Goal: Task Accomplishment & Management: Manage account settings

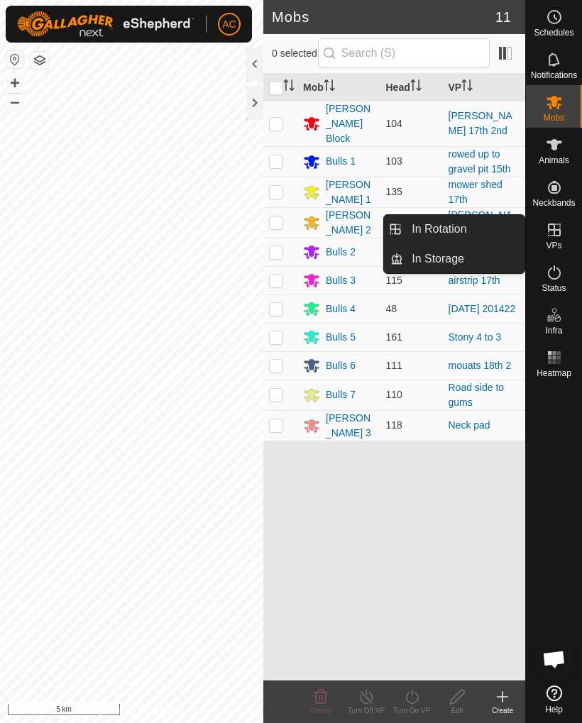
click at [460, 231] on span "In Rotation" at bounding box center [439, 229] width 55 height 17
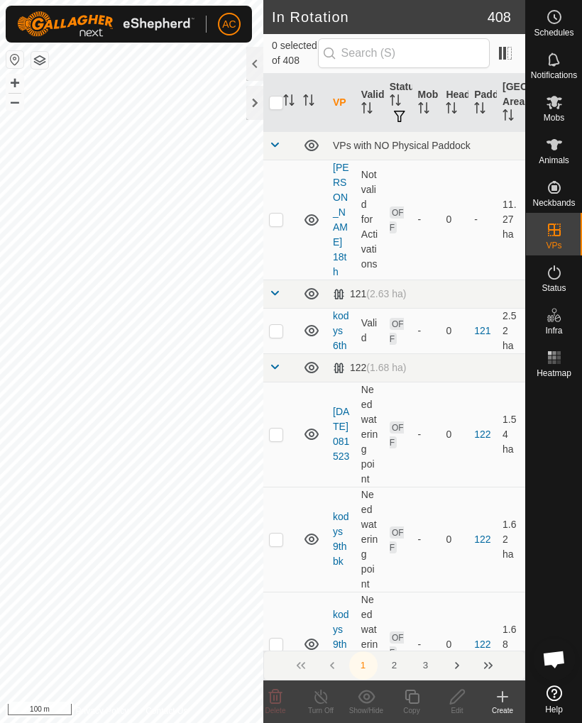
click at [501, 701] on icon at bounding box center [502, 697] width 17 height 17
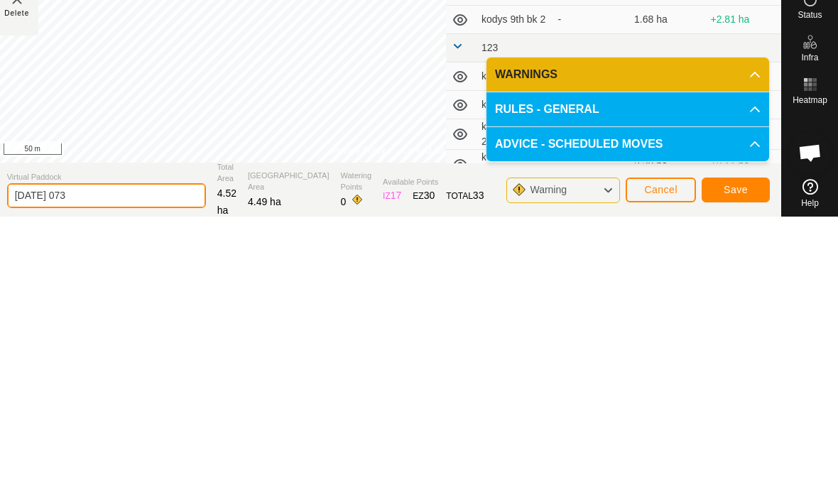
type input "[DATE] 073"
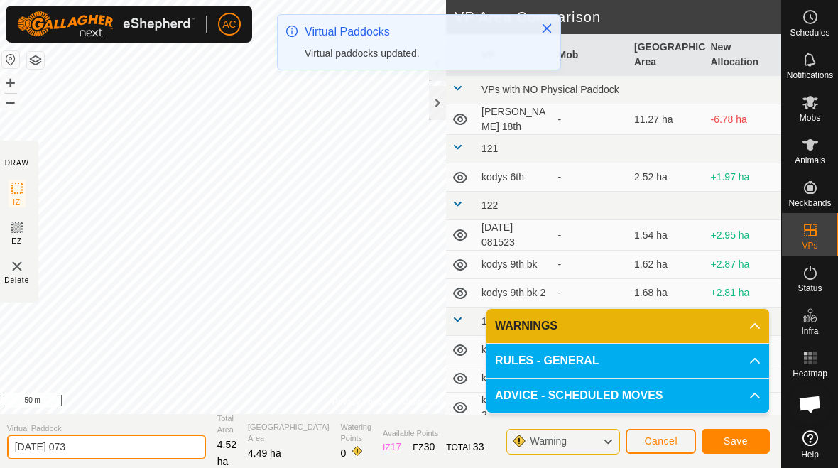
click at [107, 455] on input "[DATE] 073" at bounding box center [106, 446] width 199 height 25
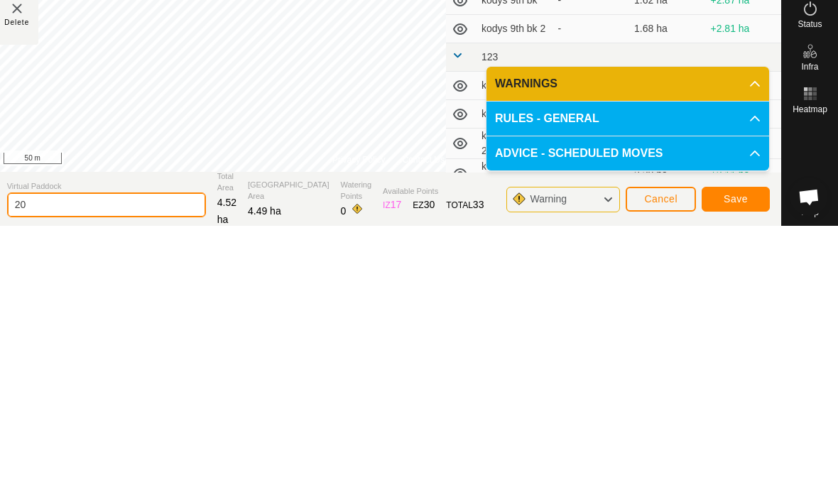
type input "2"
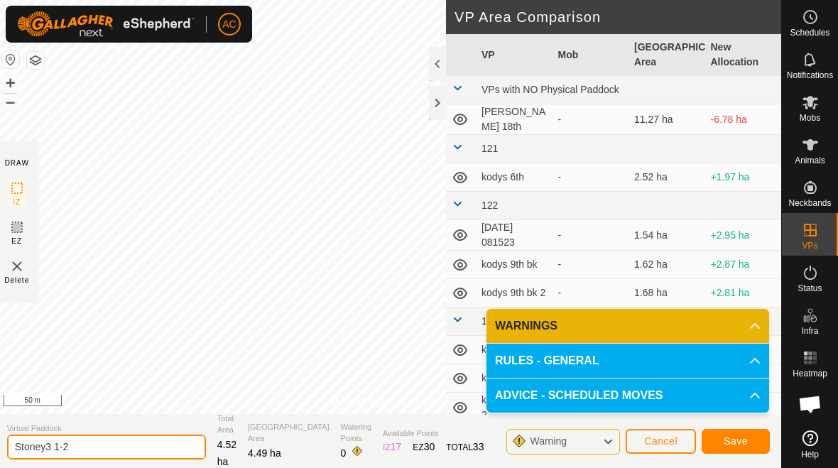
type input "Stoney3 1-2"
click at [581, 443] on span "Save" at bounding box center [735, 440] width 24 height 11
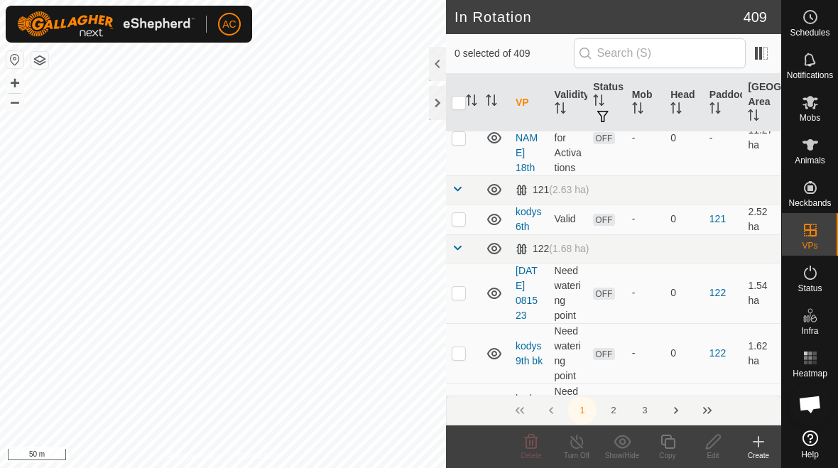
scroll to position [59, 0]
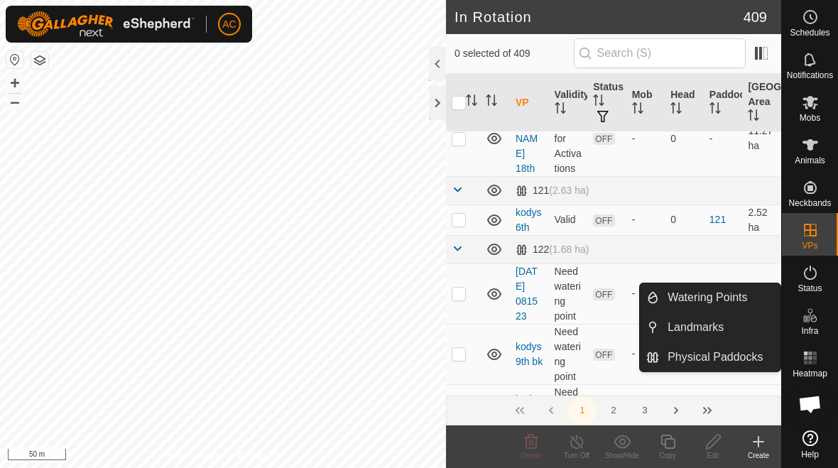
click at [581, 296] on span "Watering Points" at bounding box center [707, 297] width 80 height 17
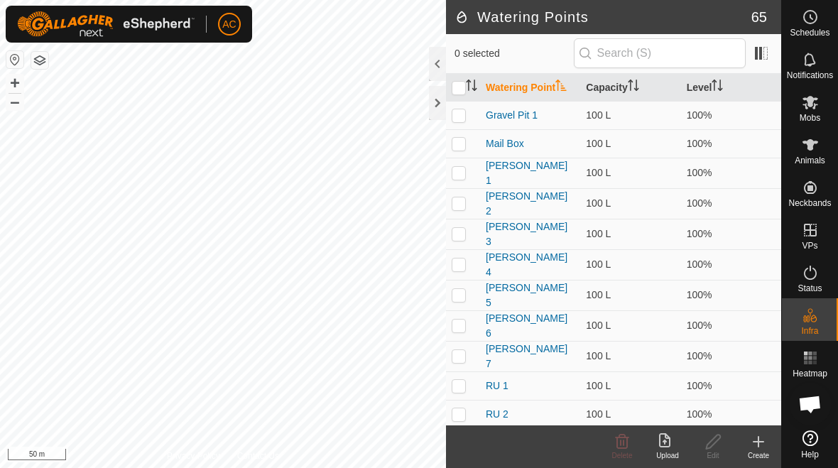
click at [581, 467] on div "Create" at bounding box center [757, 446] width 45 height 43
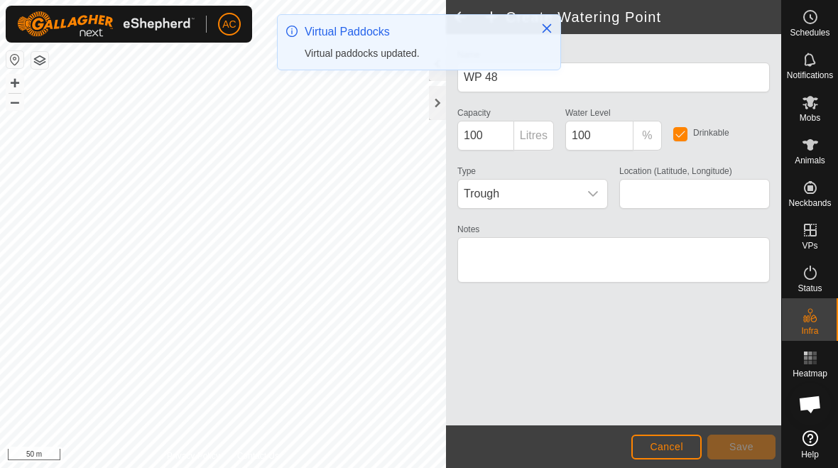
type input "-45.910664, 167.776990"
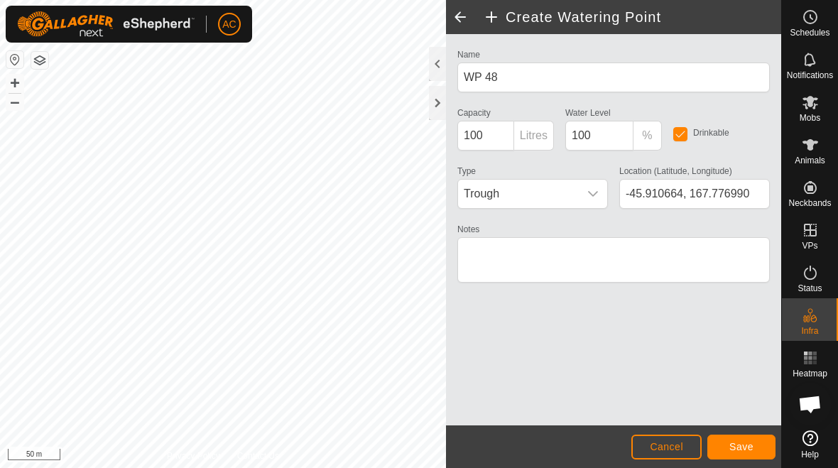
click at [581, 443] on button "Save" at bounding box center [741, 446] width 68 height 25
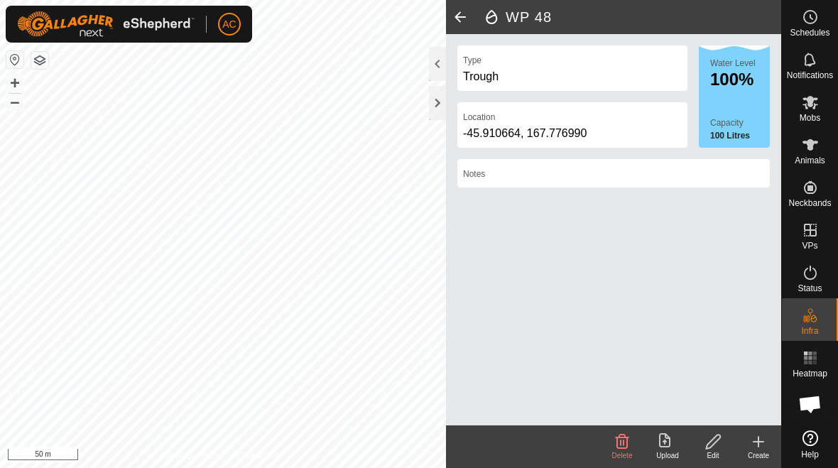
click at [435, 113] on div at bounding box center [437, 103] width 17 height 34
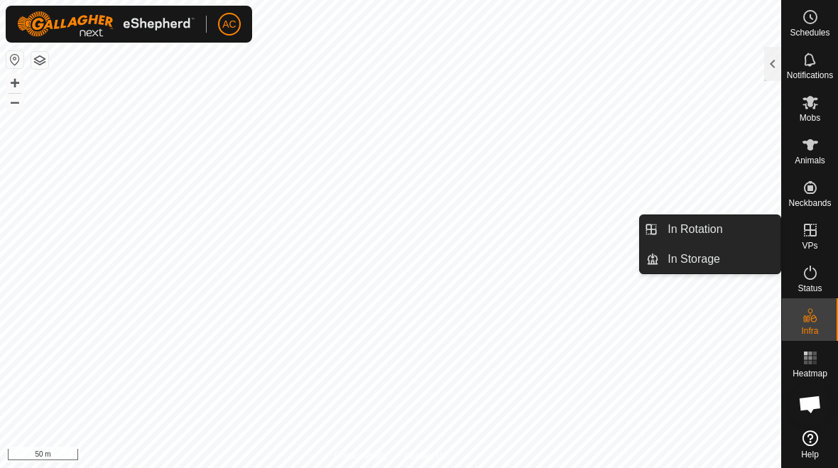
click at [581, 228] on link "In Rotation" at bounding box center [719, 229] width 121 height 28
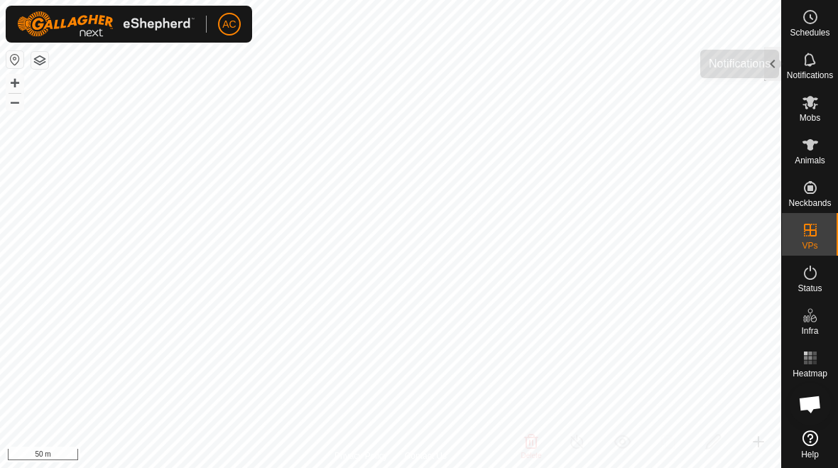
click at [581, 47] on div "Notifications" at bounding box center [810, 64] width 56 height 43
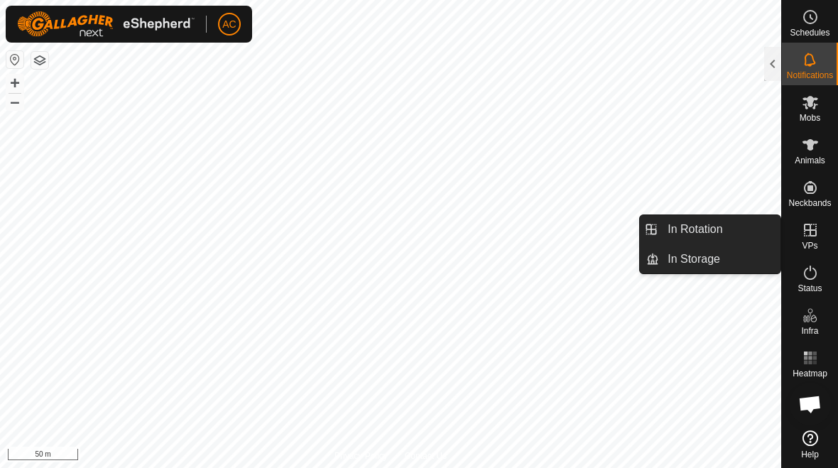
click at [581, 69] on div at bounding box center [772, 64] width 17 height 34
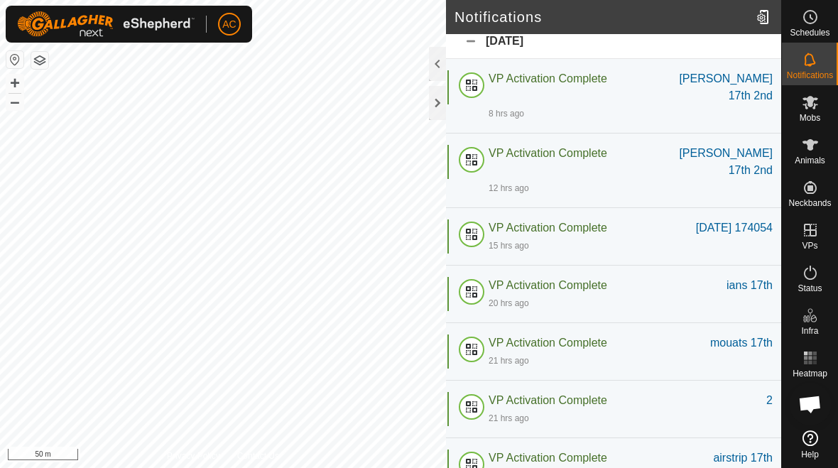
scroll to position [15, 0]
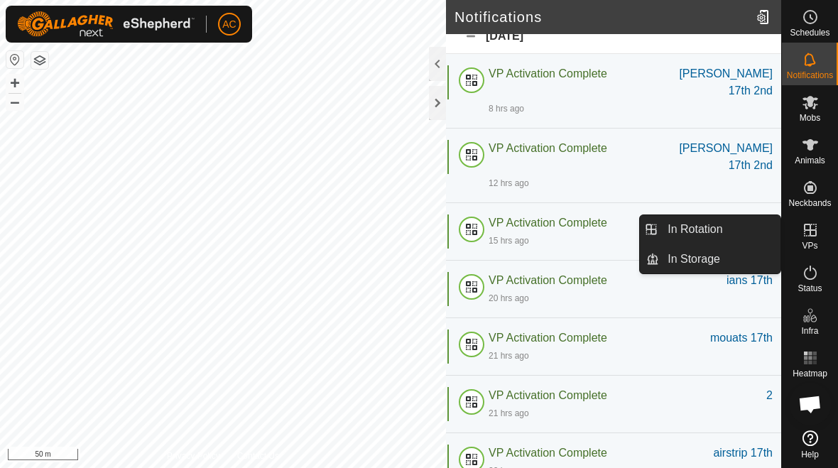
click at [581, 234] on link "In Rotation" at bounding box center [719, 229] width 121 height 28
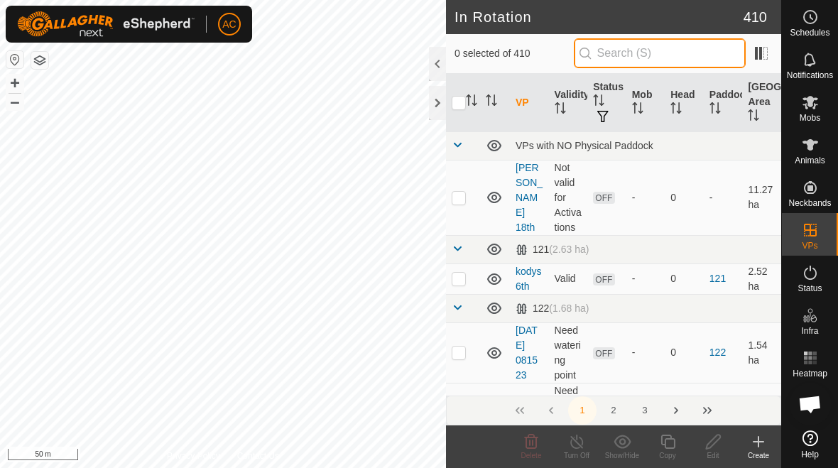
click at [581, 55] on input "text" at bounding box center [660, 53] width 172 height 30
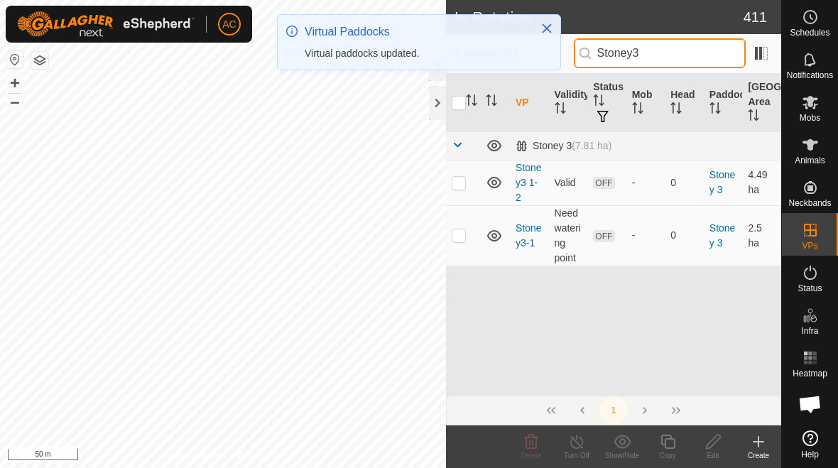
type input "Stoney3"
click at [542, 32] on icon "Close" at bounding box center [546, 28] width 9 height 9
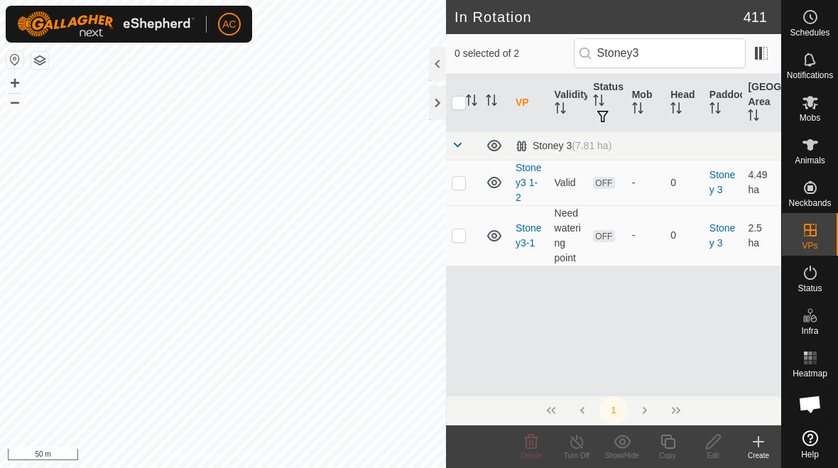
click at [455, 245] on td at bounding box center [463, 235] width 34 height 60
checkbox input "true"
click at [458, 186] on p-checkbox at bounding box center [458, 182] width 14 height 11
checkbox input "true"
click at [460, 241] on p-checkbox at bounding box center [458, 234] width 14 height 11
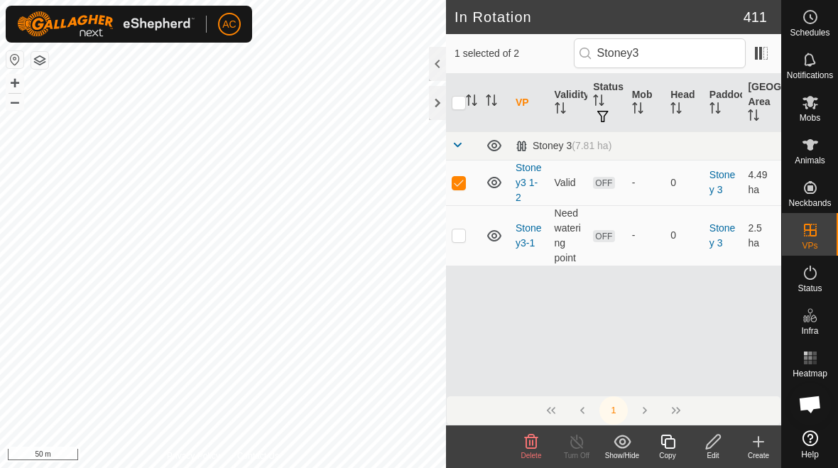
checkbox input "false"
click at [581, 444] on icon at bounding box center [713, 441] width 18 height 17
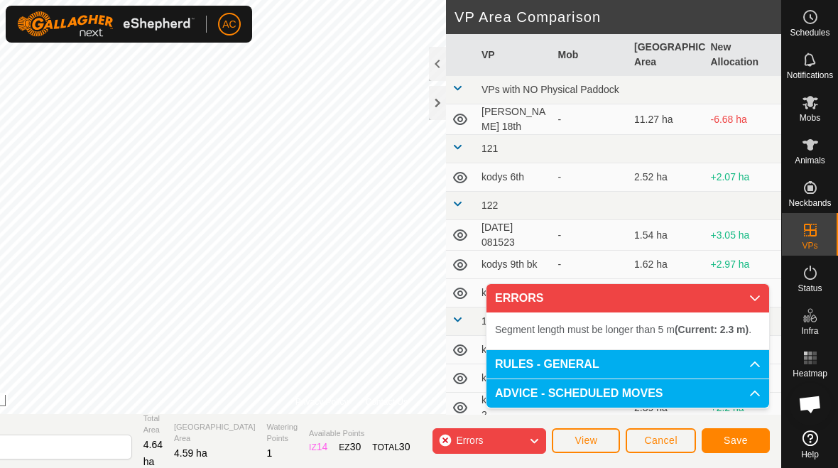
click at [581, 440] on span "Cancel" at bounding box center [660, 439] width 33 height 11
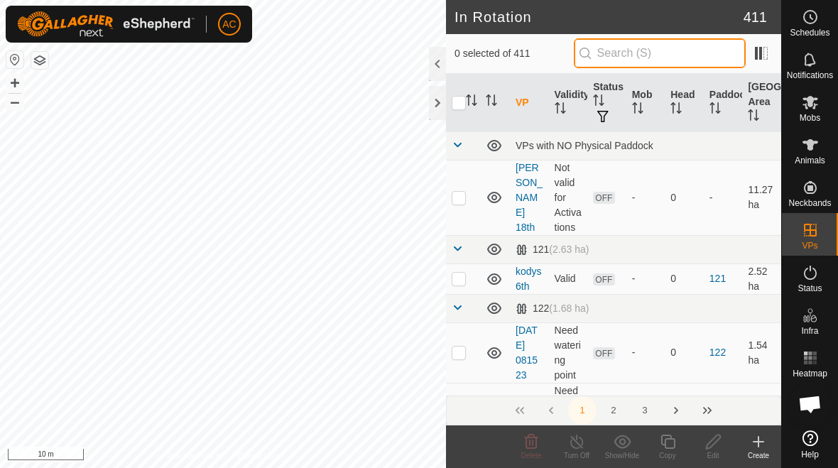
click at [581, 53] on input "text" at bounding box center [660, 53] width 172 height 30
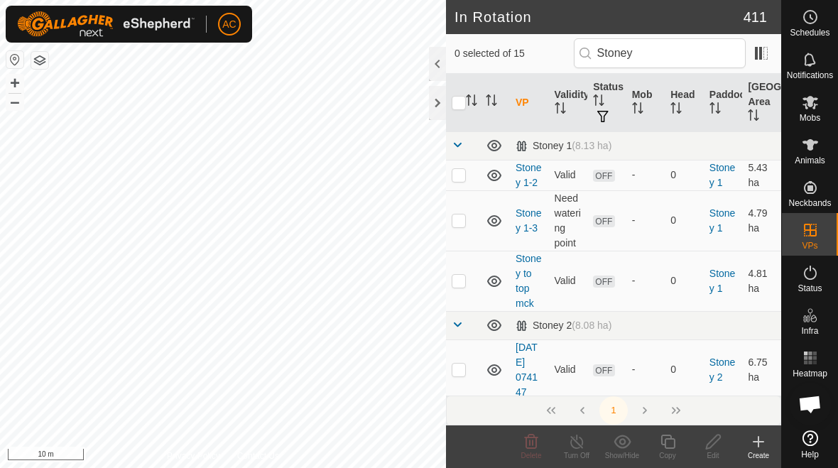
click at [493, 182] on icon at bounding box center [494, 175] width 17 height 17
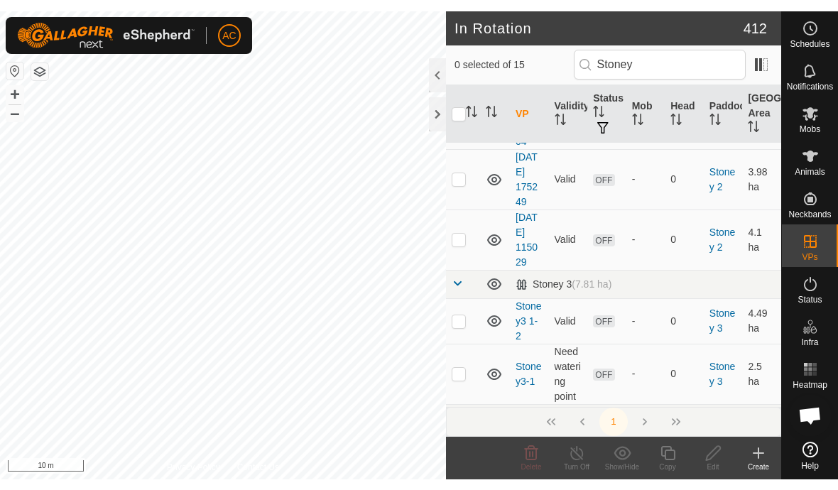
scroll to position [329, 0]
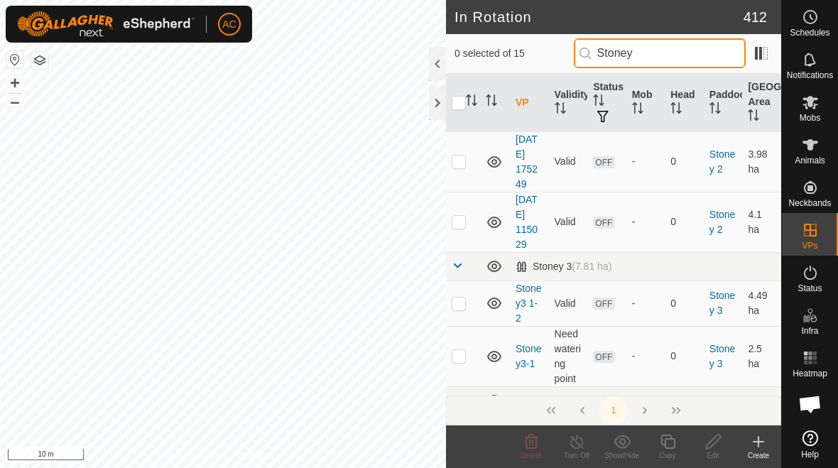
click at [581, 58] on input "Stoney" at bounding box center [660, 53] width 172 height 30
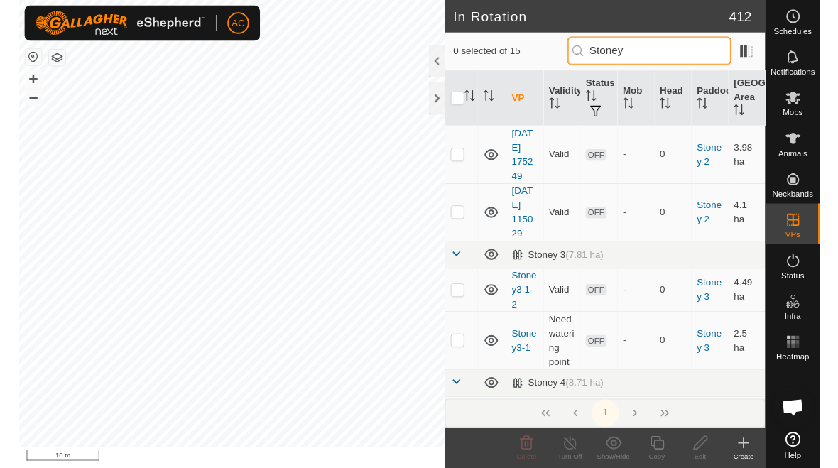
scroll to position [0, 0]
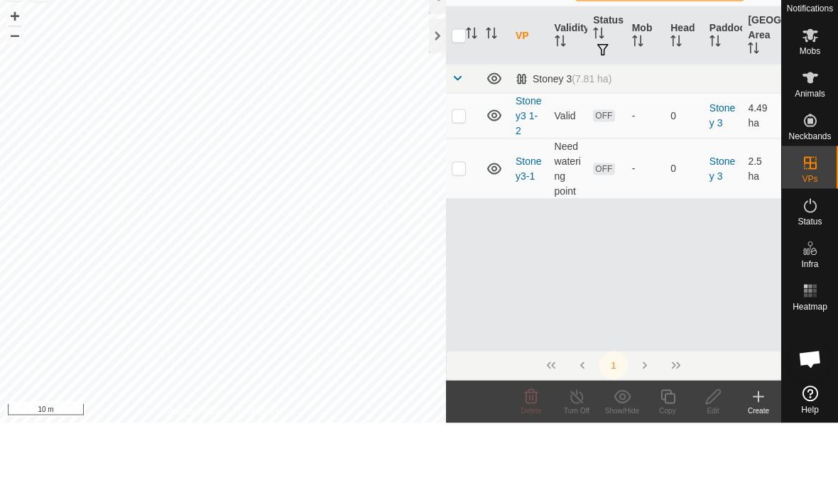
type input "Stoney3"
click at [458, 160] on td at bounding box center [463, 182] width 34 height 45
checkbox input "true"
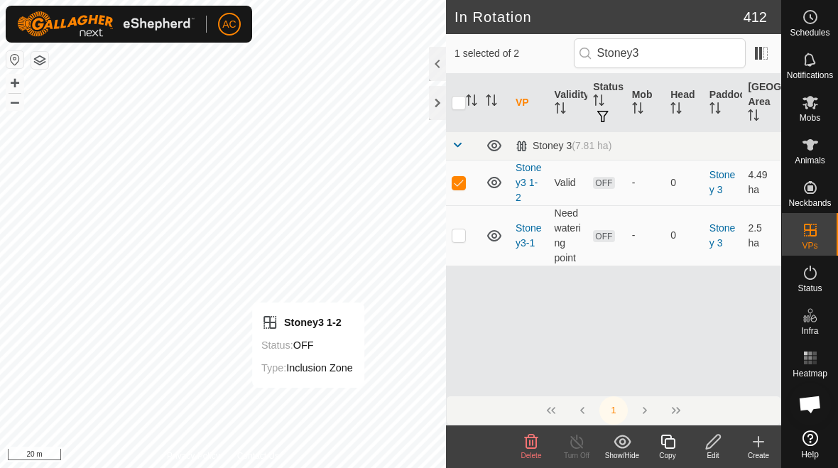
click at [581, 456] on div "Edit" at bounding box center [712, 455] width 45 height 11
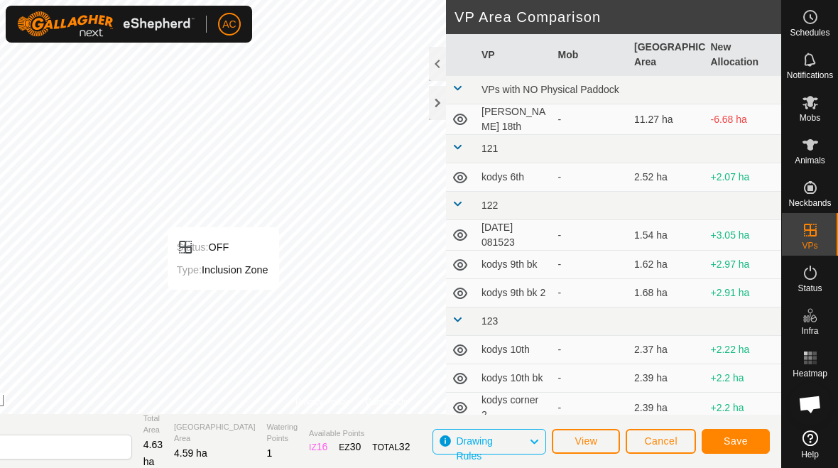
click at [581, 432] on button "Save" at bounding box center [735, 441] width 68 height 25
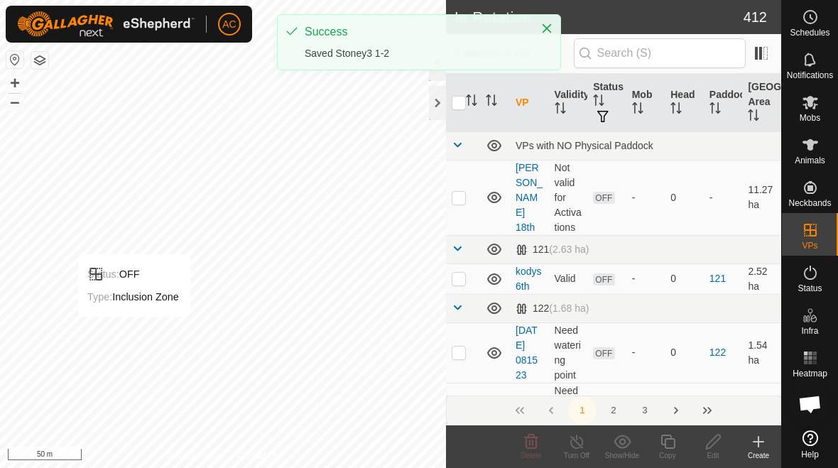
click at [543, 28] on icon "Close" at bounding box center [546, 28] width 11 height 11
